Goal: Communication & Community: Ask a question

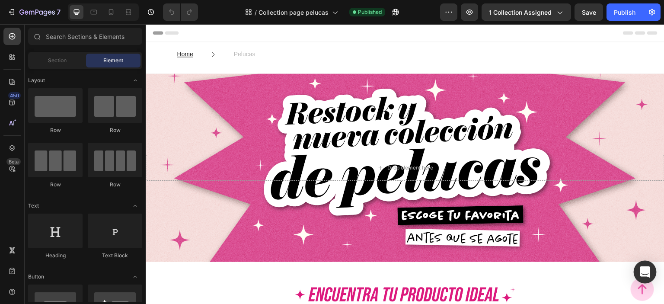
click at [637, 266] on div "Open Intercom Messenger" at bounding box center [644, 271] width 23 height 23
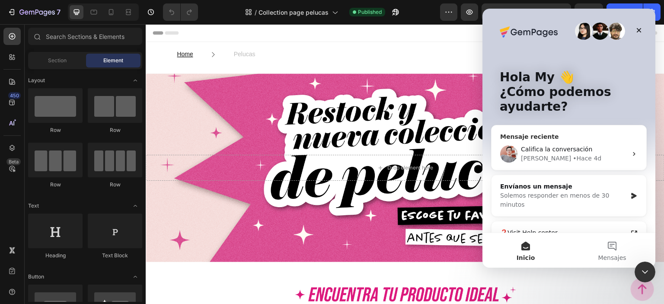
click at [595, 157] on div "Harry • Hace 4d" at bounding box center [574, 158] width 106 height 9
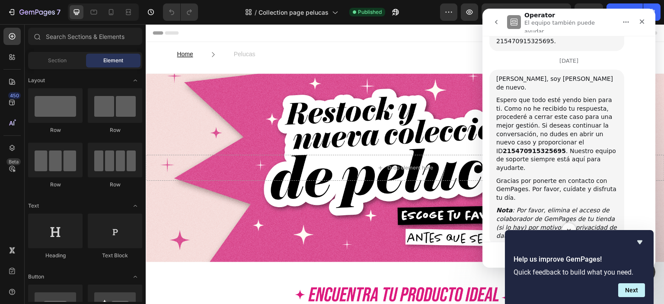
scroll to position [2786, 0]
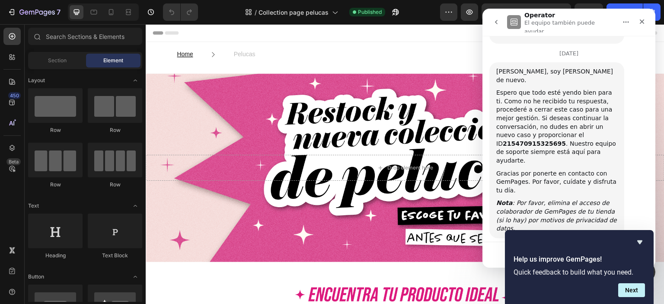
click at [643, 241] on icon "Hide survey" at bounding box center [639, 242] width 10 height 10
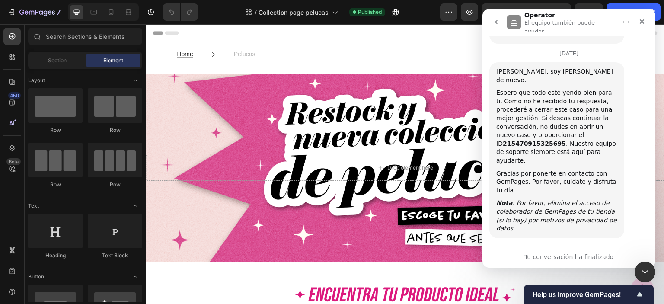
click at [590, 259] on div "Tu conversación ha finalizado" at bounding box center [568, 256] width 173 height 9
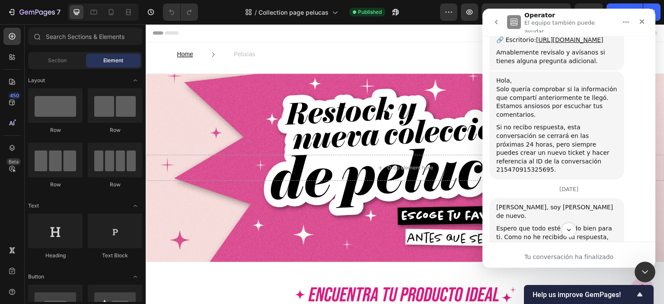
scroll to position [2656, 0]
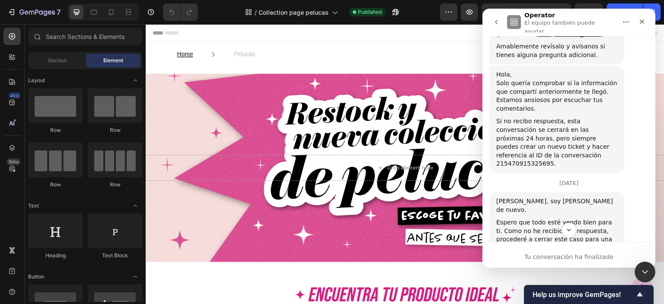
drag, startPoint x: 596, startPoint y: 142, endPoint x: 547, endPoint y: 155, distance: 50.6
click at [547, 218] on div "Espero que todo esté yendo bien para ti. Como no he recibido tu respuesta, proc…" at bounding box center [556, 256] width 121 height 76
copy div "r el ID 215470915325695 ."
click at [491, 20] on button "go back" at bounding box center [496, 22] width 16 height 16
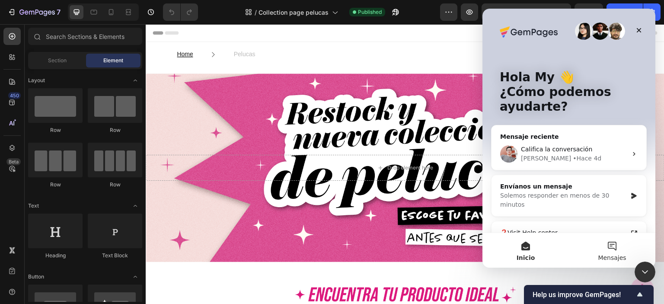
click at [607, 252] on button "Mensajes" at bounding box center [611, 250] width 86 height 35
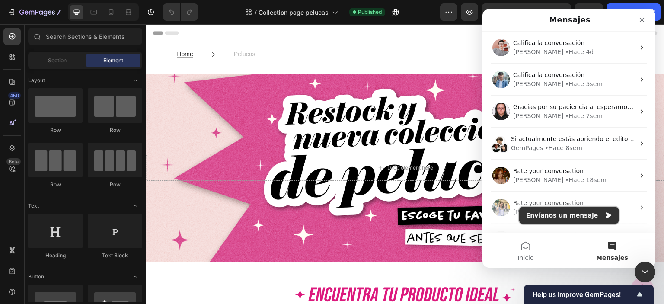
click at [586, 216] on button "Envíanos un mensaje" at bounding box center [569, 214] width 100 height 17
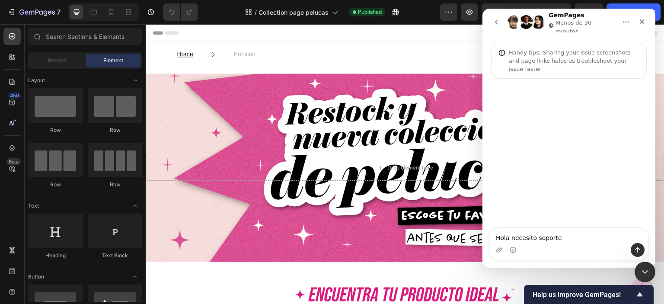
type textarea "Hola necesito soporte"
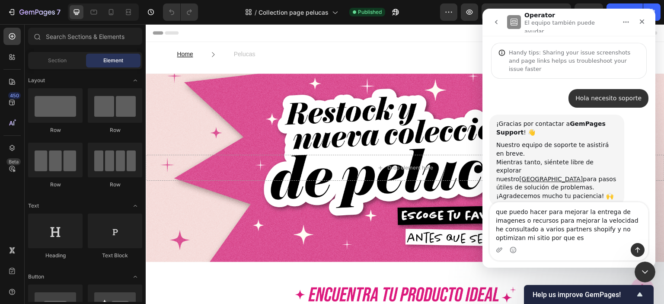
scroll to position [0, 0]
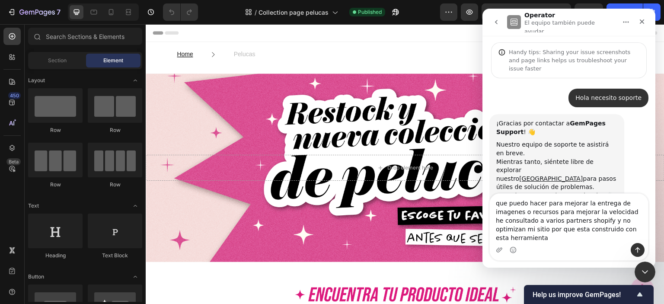
type textarea "que puedo hacer para mejorar la entrega de imagenes o recursos para mejorar la …"
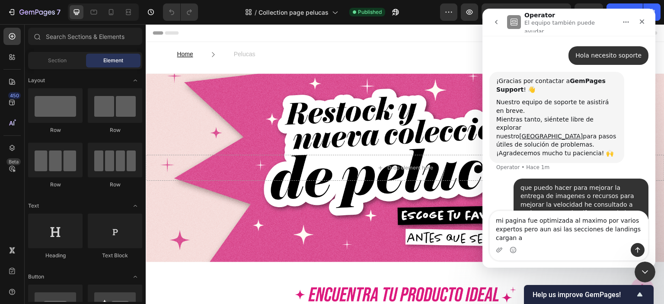
scroll to position [51, 0]
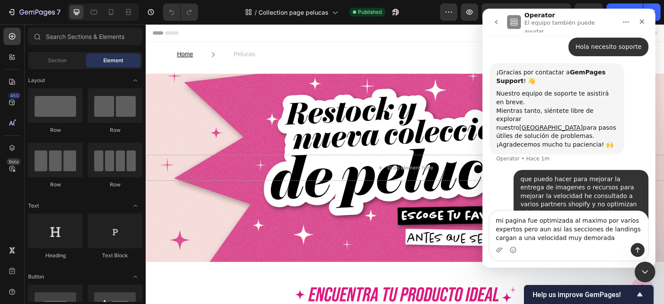
type textarea "mi pagina fue optimizada al maximo por varios expertos pero aun asi las seccion…"
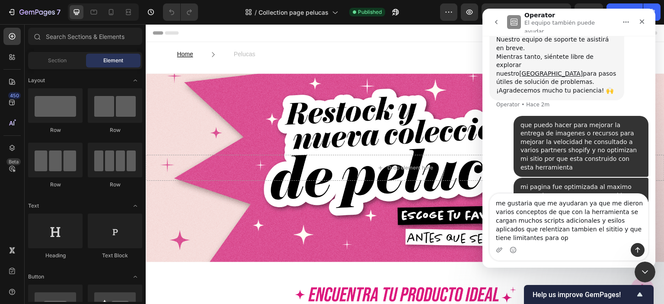
scroll to position [114, 0]
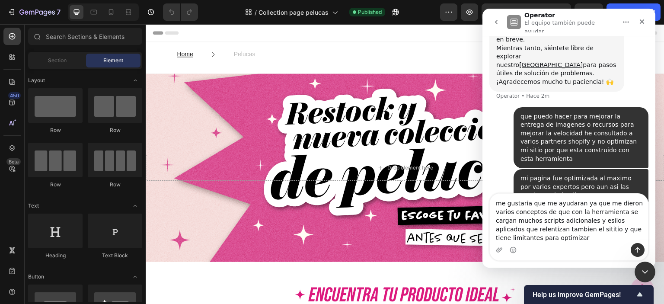
type textarea "me gustaria que me ayudaran ya que me dieron varios conceptos de que con la her…"
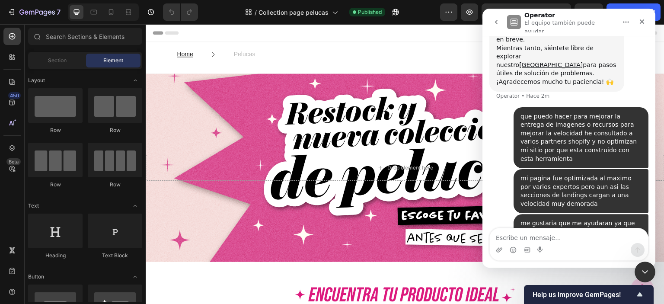
scroll to position [141, 0]
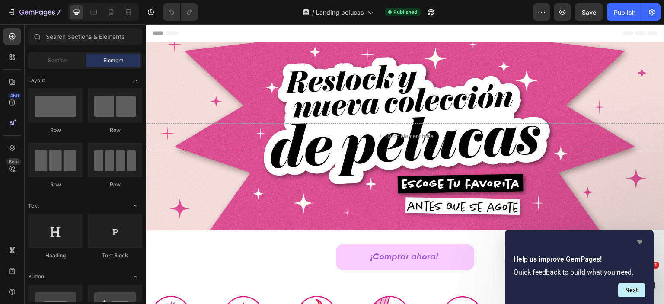
click at [638, 242] on icon "Hide survey" at bounding box center [639, 242] width 5 height 4
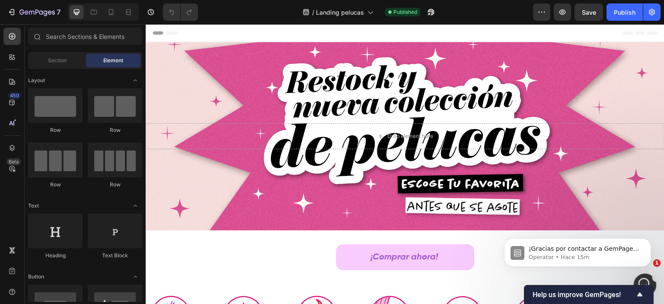
click at [638, 279] on div "Abrir Intercom Messenger" at bounding box center [643, 283] width 29 height 29
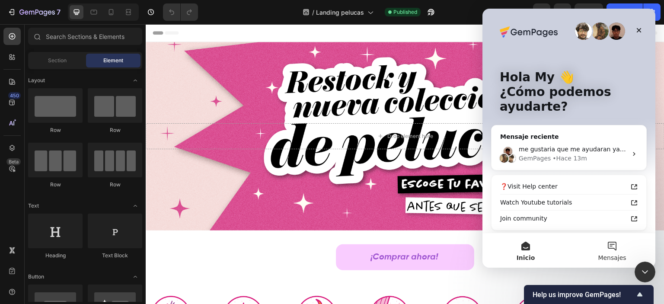
click at [614, 242] on button "Mensajes" at bounding box center [611, 250] width 86 height 35
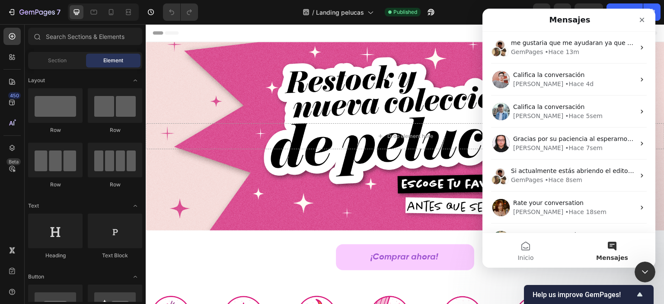
click at [548, 48] on div "• Hace 13m" at bounding box center [561, 52] width 35 height 9
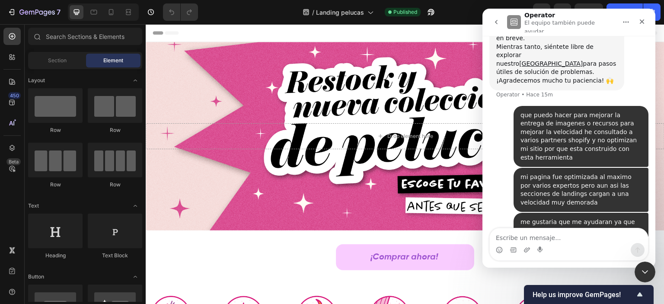
scroll to position [141, 0]
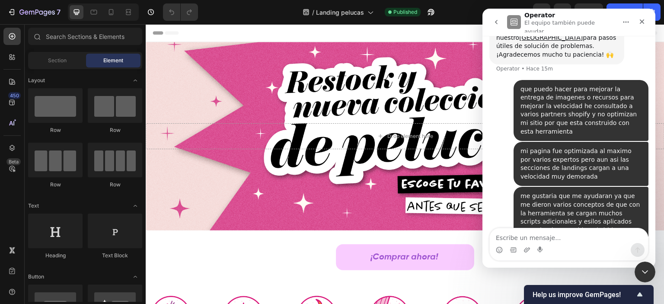
type textarea "r el ID 215470915325695."
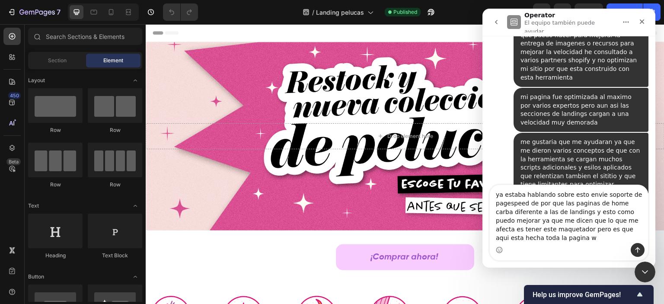
scroll to position [204, 0]
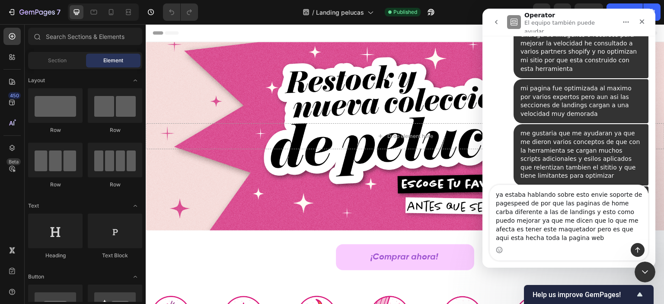
type textarea "ya estaba hablando sobre esto envie soporte de pagespeed de por que las paginas…"
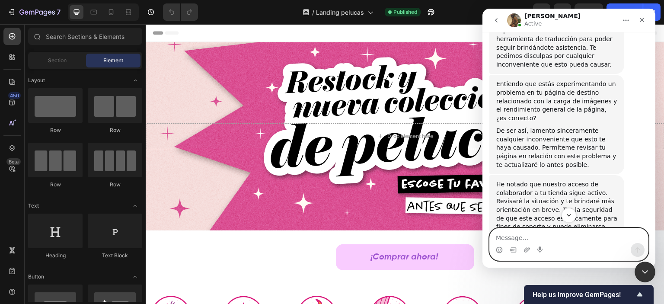
scroll to position [613, 0]
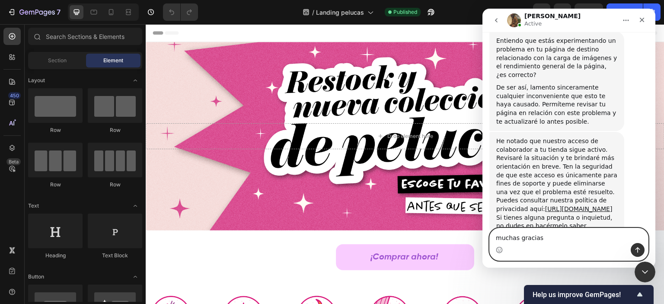
type textarea "muchas gracias"
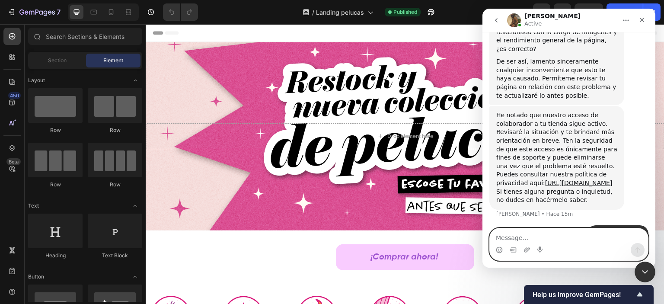
paste textarea "[URL][DOMAIN_NAME]"
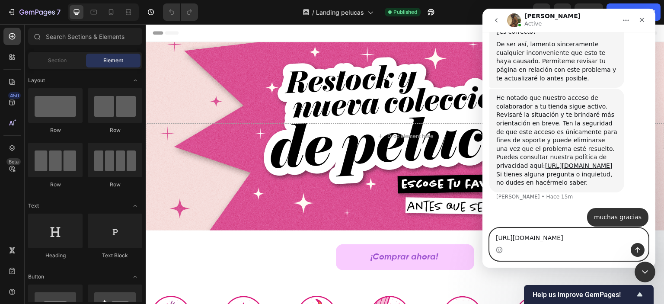
type textarea "[URL][DOMAIN_NAME]"
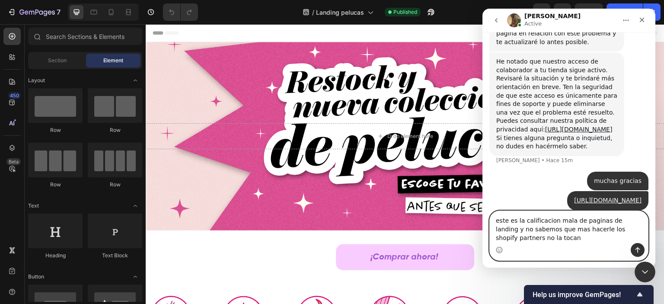
scroll to position [702, 0]
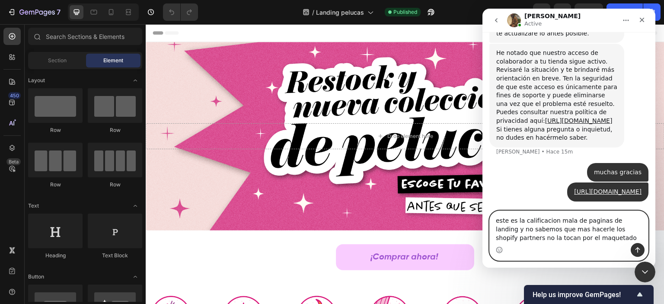
type textarea "este es la calificacion mala de paginas de landing y no sabemos que mas hacerle…"
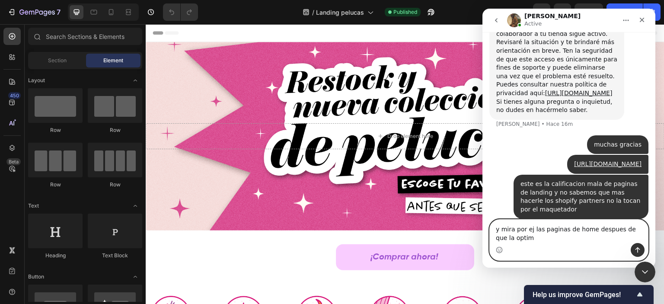
scroll to position [738, 0]
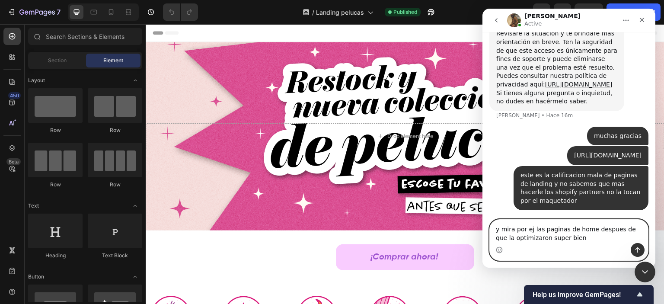
paste textarea "https://pagespeed.web.dev/analysis/https-www-vip-mydollhairshop-com/sfhi6ti73j?…"
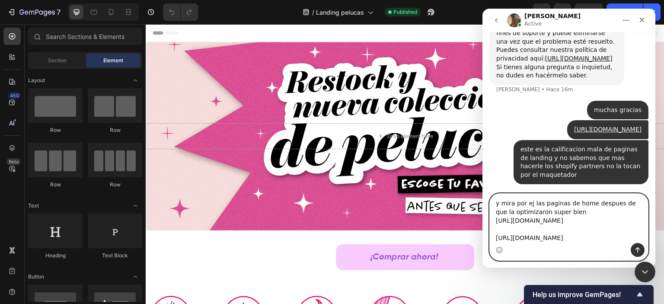
type textarea "y mira por ej las paginas de home despues de que la optimizaron super bien http…"
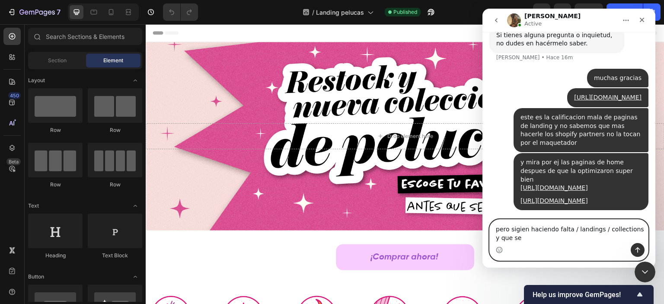
scroll to position [821, 0]
type textarea "pero sigien haciendo falta / landings / collections y que sea rapida realmente …"
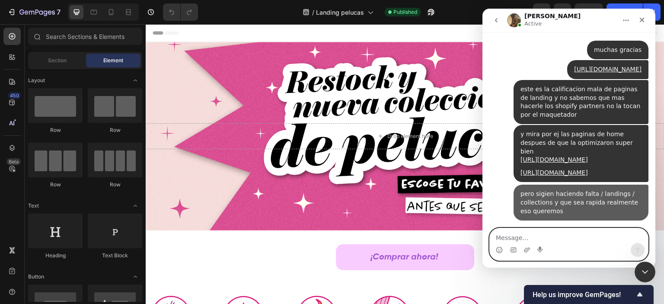
scroll to position [849, 0]
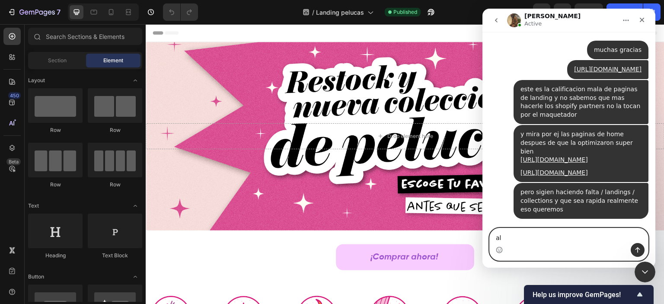
type textarea "a"
click at [519, 233] on textarea "Message…" at bounding box center [568, 235] width 158 height 15
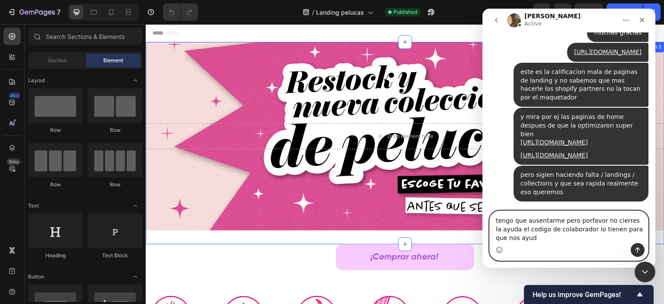
scroll to position [867, 0]
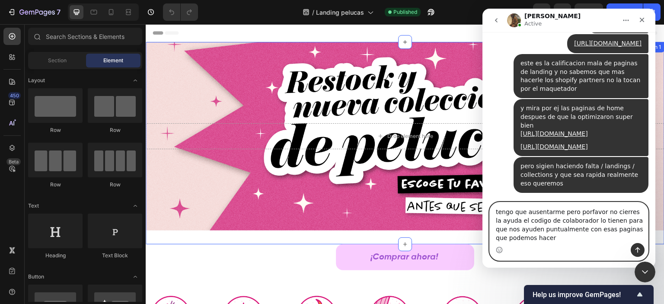
type textarea "tengo que ausentarme pero porfavor no cierres la ayuda el codigo de colaborador…"
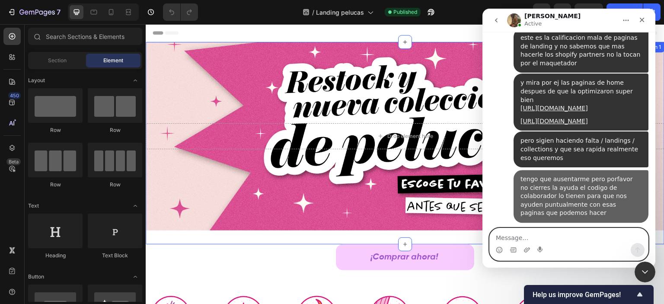
scroll to position [894, 0]
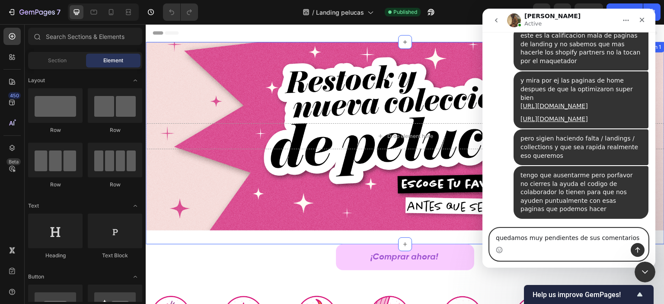
type textarea "quedamos muy pendientes de sus comentarios"
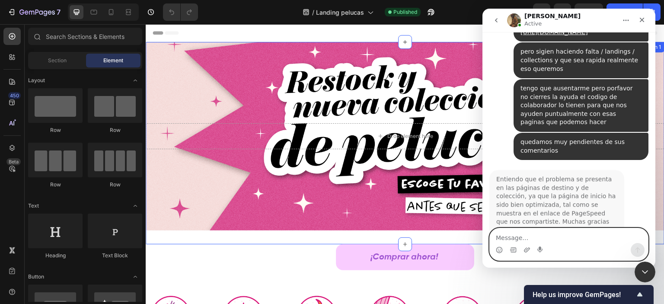
scroll to position [1033, 0]
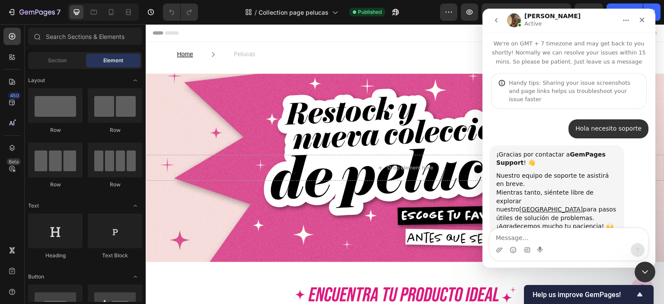
scroll to position [729, 0]
